Goal: Task Accomplishment & Management: Manage account settings

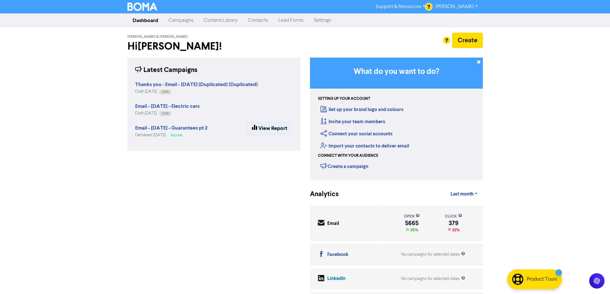
click at [169, 19] on link "Campaigns" at bounding box center [180, 20] width 35 height 13
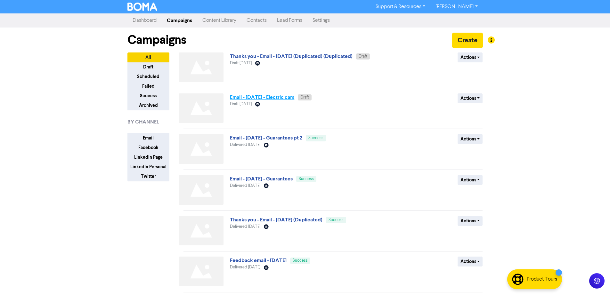
click at [289, 100] on link "Email - [DATE] - Electric cars" at bounding box center [262, 97] width 64 height 6
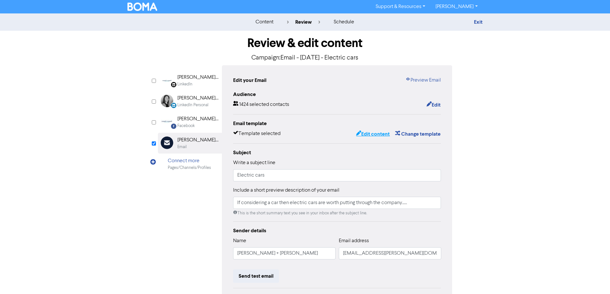
click at [371, 136] on button "Edit content" at bounding box center [373, 134] width 34 height 8
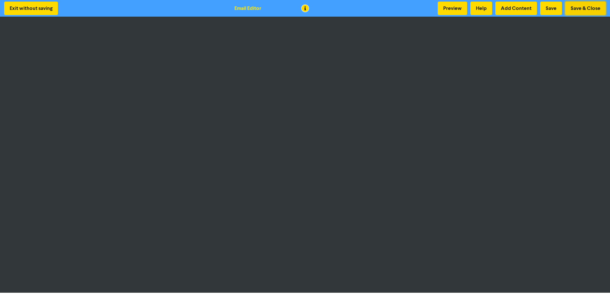
click at [593, 5] on button "Save & Close" at bounding box center [586, 8] width 41 height 13
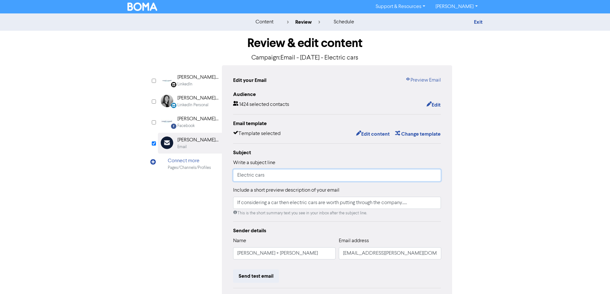
drag, startPoint x: 282, startPoint y: 174, endPoint x: 66, endPoint y: 205, distance: 217.9
click at [67, 205] on div "content review schedule Exit Review & edit content Campaign: Email - [DATE] - E…" at bounding box center [305, 189] width 610 height 353
drag, startPoint x: 422, startPoint y: 205, endPoint x: 173, endPoint y: 214, distance: 249.2
click at [173, 214] on div "LinkedIn Page Created with Sketch. [PERSON_NAME] + [PERSON_NAME] LinkedIn Perso…" at bounding box center [305, 201] width 295 height 272
paste input "Electric cars"
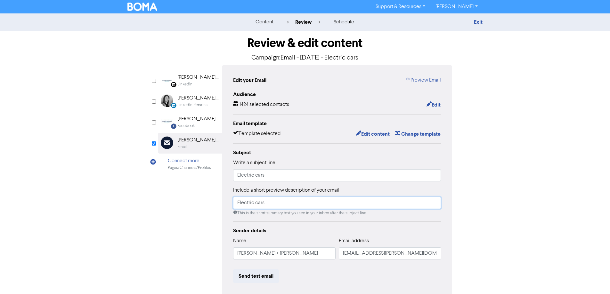
type input "Electric cars"
click at [176, 222] on div "LinkedIn Page Created with Sketch. [PERSON_NAME] + [PERSON_NAME] LinkedIn Perso…" at bounding box center [305, 201] width 295 height 272
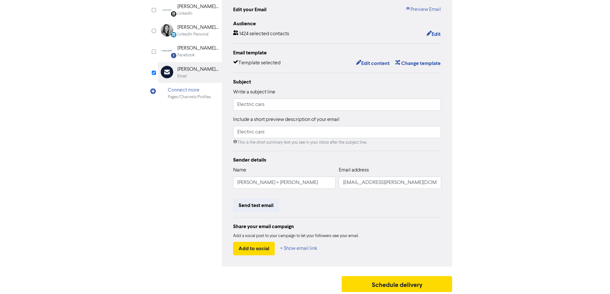
scroll to position [73, 0]
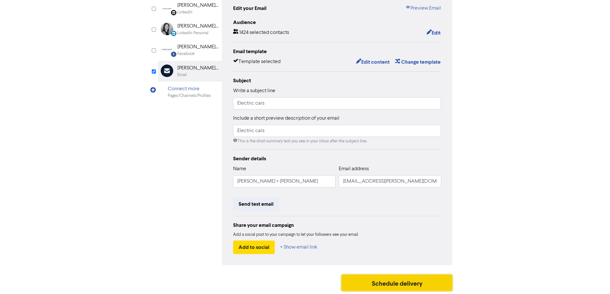
click at [388, 281] on button "Schedule delivery" at bounding box center [397, 283] width 111 height 16
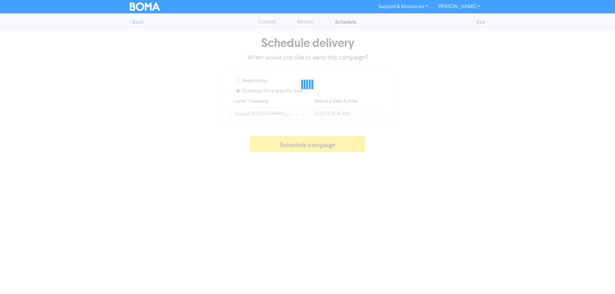
type input "[DATE] 5:00 PM"
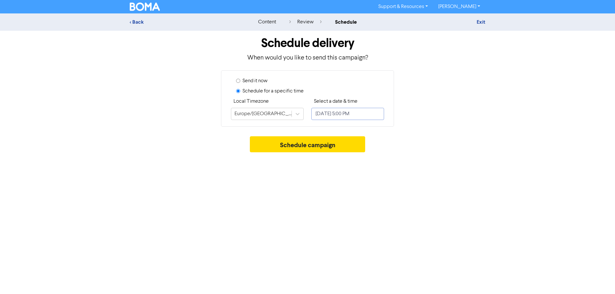
click at [339, 115] on input "[DATE] 5:00 PM" at bounding box center [347, 114] width 73 height 12
select select "8"
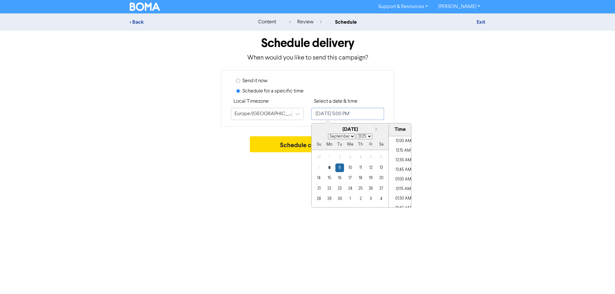
scroll to position [623, 0]
click at [339, 169] on div "9" at bounding box center [340, 168] width 9 height 9
click at [400, 144] on li "08:45 AM" at bounding box center [403, 143] width 29 height 10
type input "[DATE] 8:45 AM"
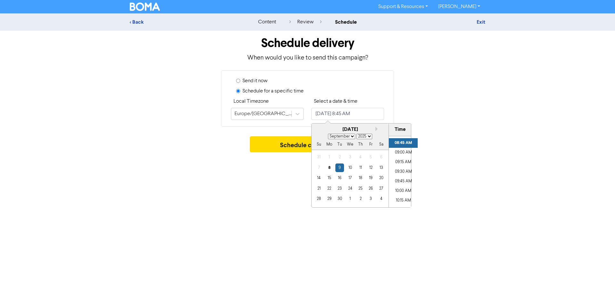
click at [245, 211] on div "Support & Resources Video Tutorials FAQ & Guides Marketing Education [PERSON_NA…" at bounding box center [307, 147] width 615 height 294
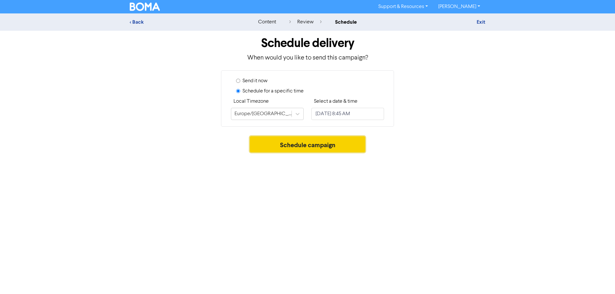
click at [308, 141] on button "Schedule campaign" at bounding box center [308, 145] width 116 height 16
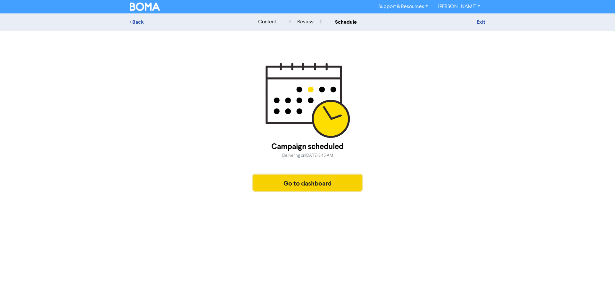
click at [304, 188] on button "Go to dashboard" at bounding box center [307, 183] width 108 height 16
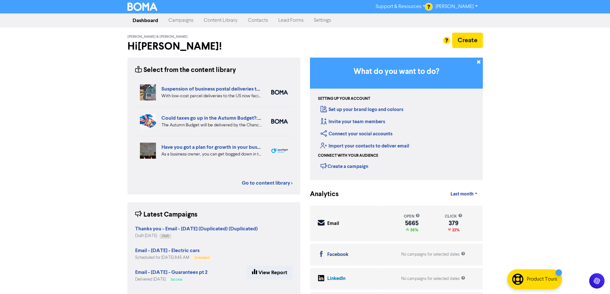
click at [183, 26] on link "Campaigns" at bounding box center [180, 20] width 35 height 13
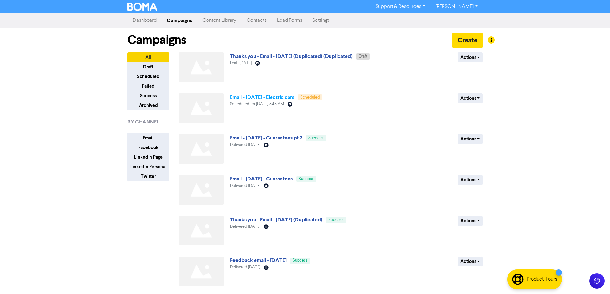
click at [283, 97] on link "Email - [DATE] - Electric cars" at bounding box center [262, 97] width 64 height 6
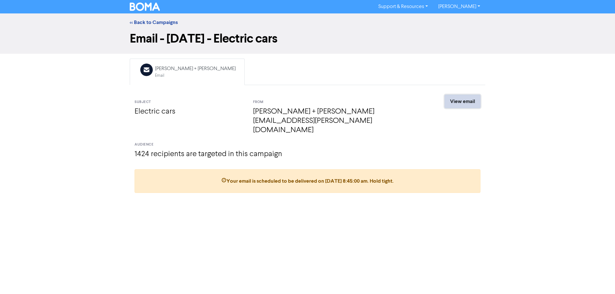
click at [456, 107] on link "View email" at bounding box center [463, 101] width 36 height 13
